Goal: Ask a question

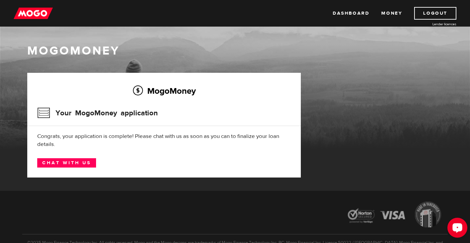
click at [452, 233] on icon "Open LiveChat chat widget" at bounding box center [457, 227] width 11 height 11
click at [33, 16] on img at bounding box center [33, 13] width 39 height 13
